Goal: Check status: Check status

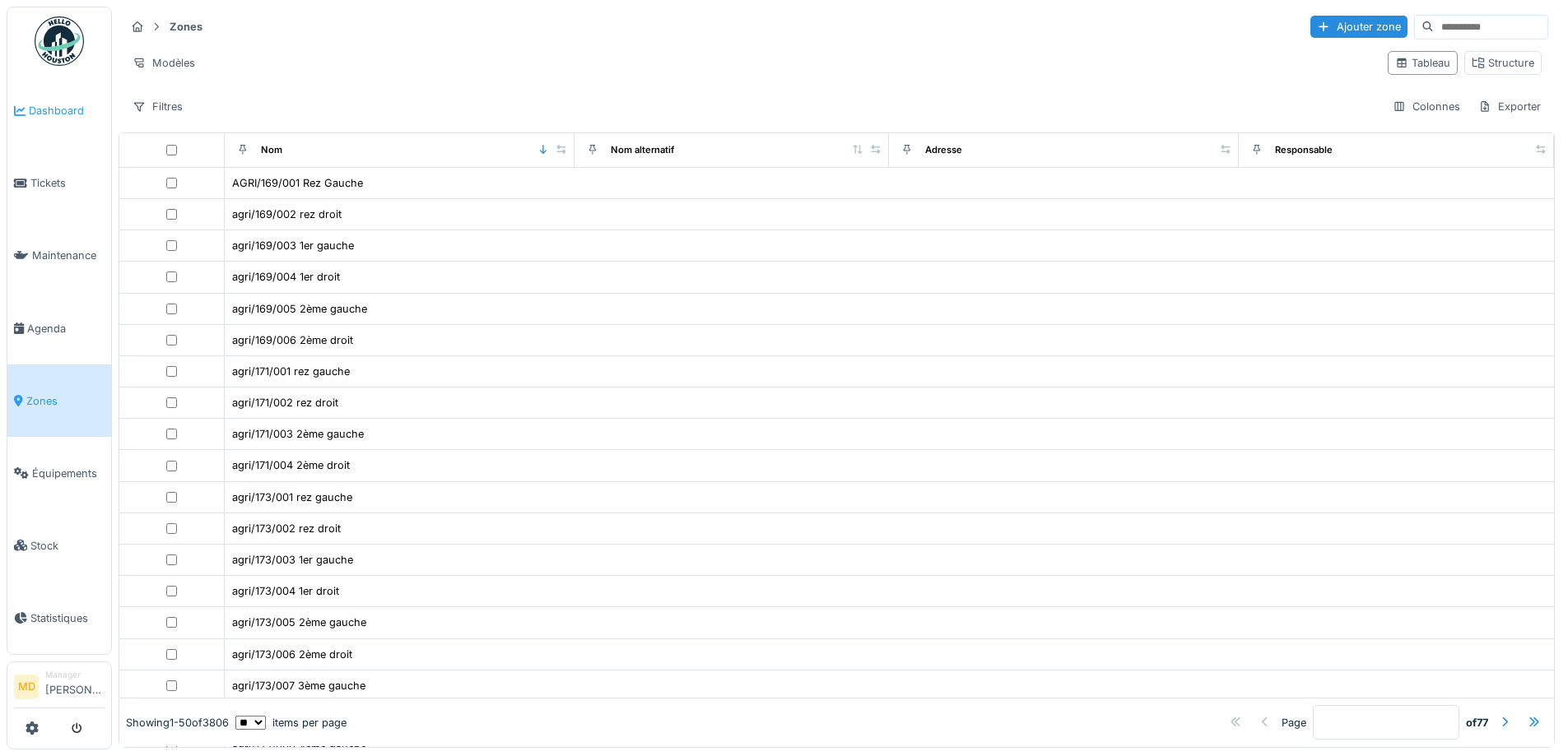
click at [82, 108] on span "Dashboard" at bounding box center [67, 110] width 76 height 15
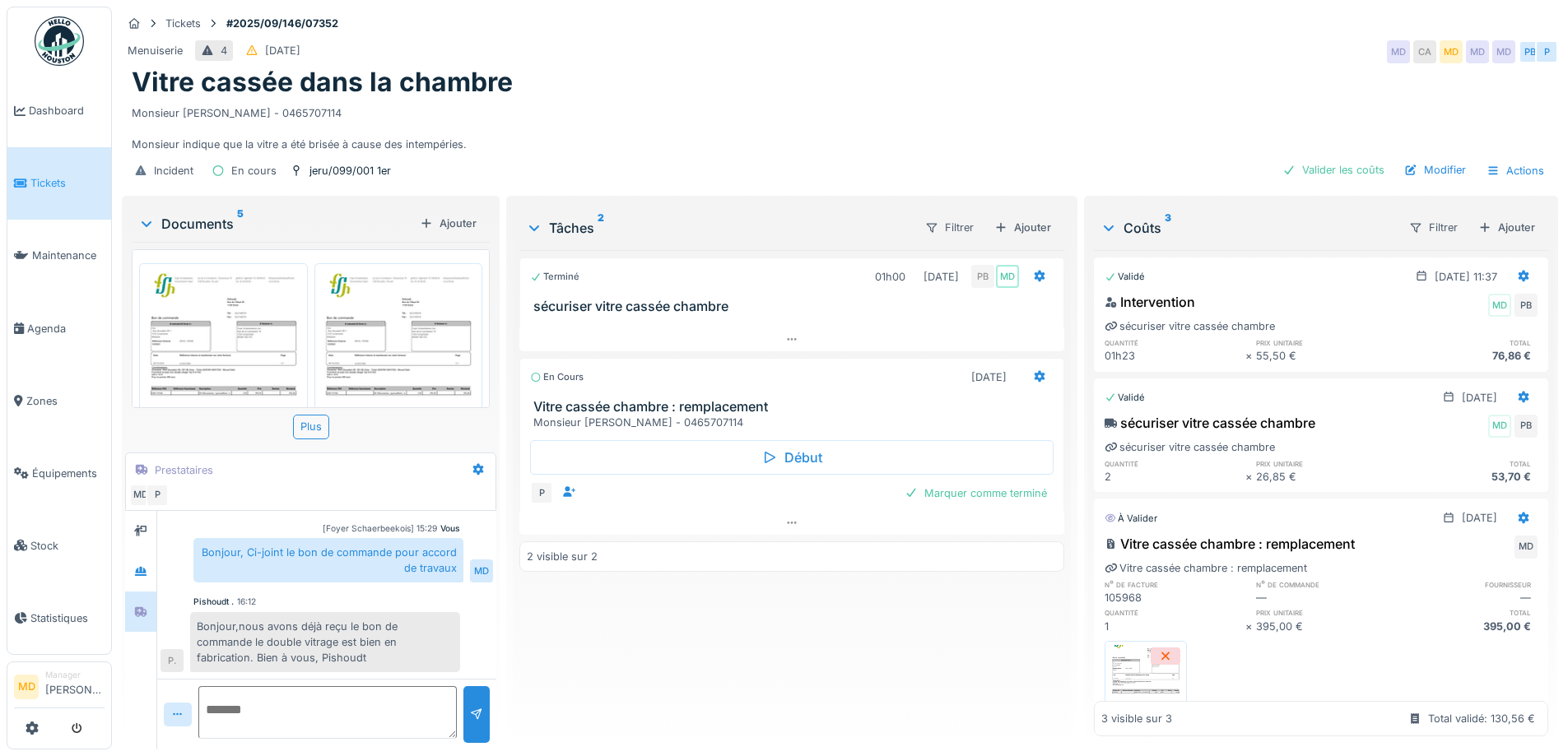
scroll to position [322, 0]
click at [776, 64] on div "Menuiserie 4 24/09/2025 MD CA MD MD MD PB P" at bounding box center [839, 51] width 1436 height 30
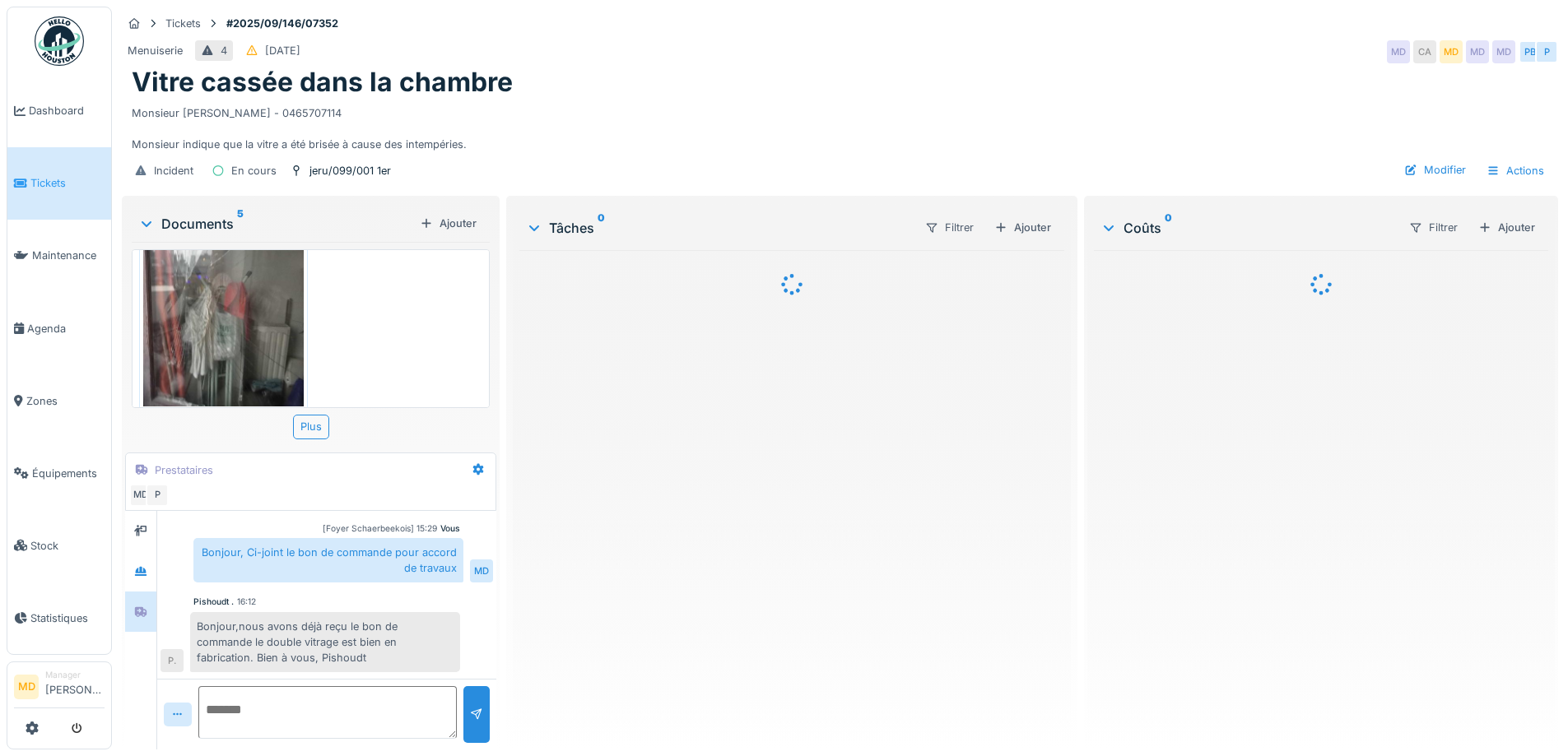
scroll to position [13, 0]
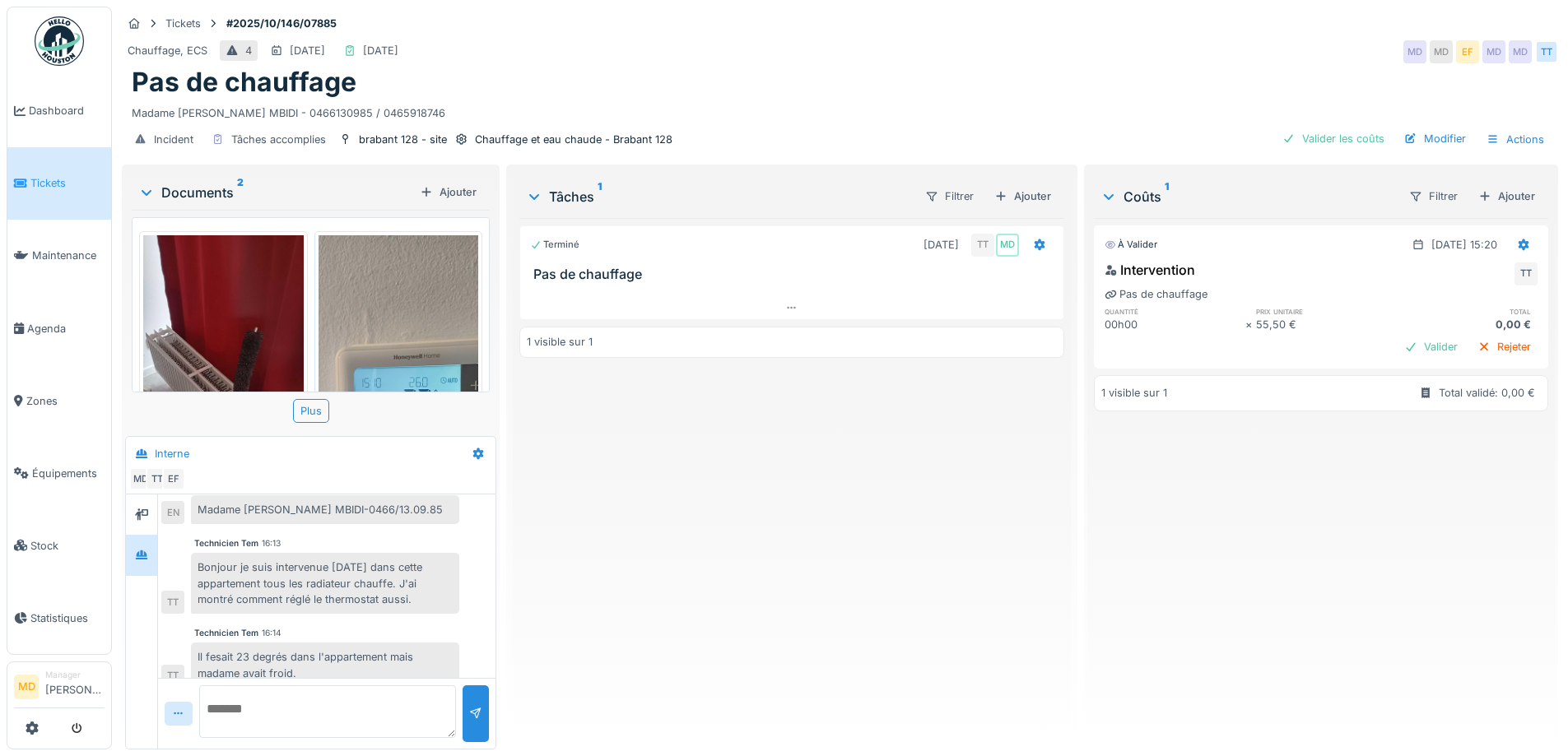
click at [213, 313] on img at bounding box center [224, 409] width 160 height 348
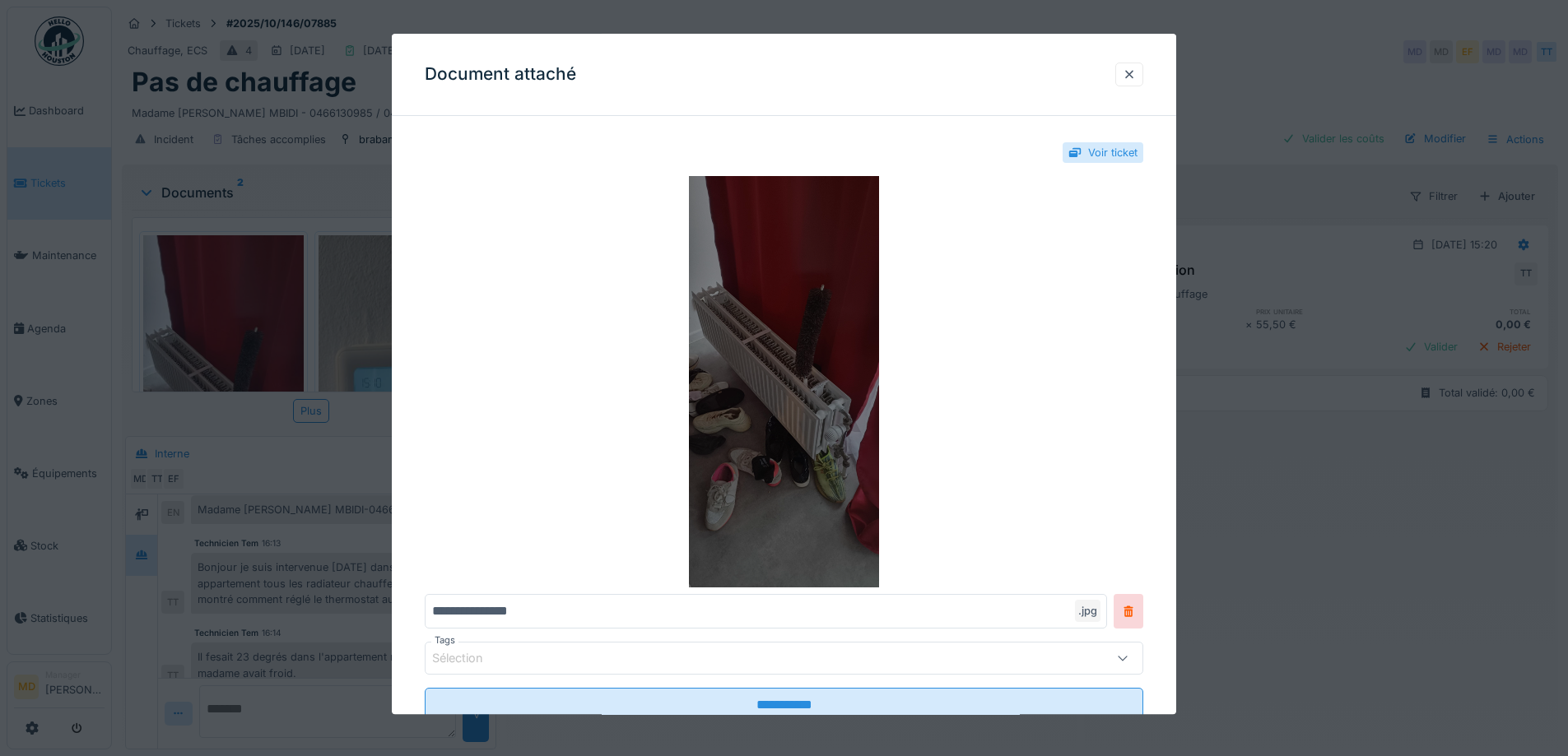
click at [891, 398] on img at bounding box center [784, 382] width 719 height 411
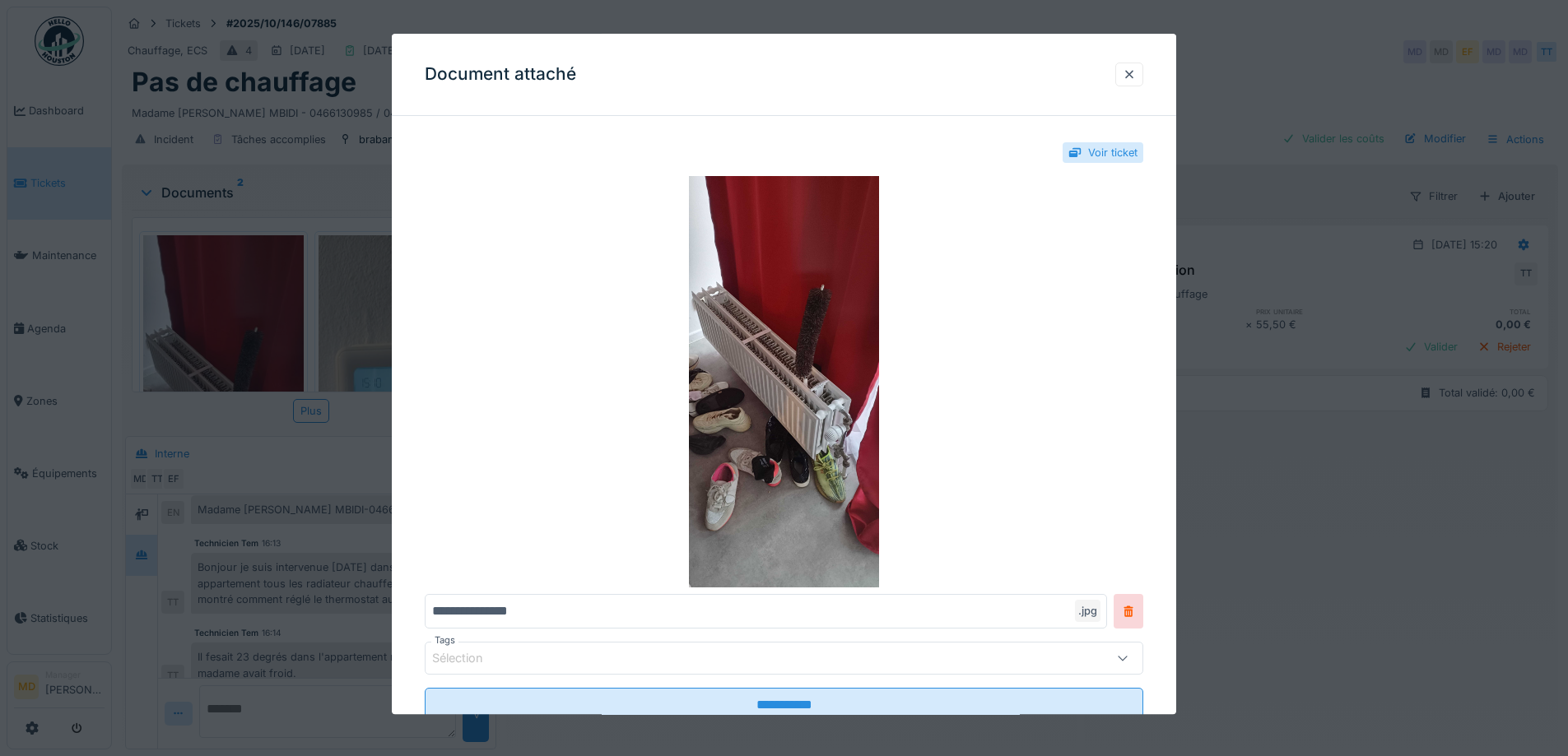
click at [1136, 70] on div at bounding box center [1129, 74] width 14 height 15
